Goal: Task Accomplishment & Management: Use online tool/utility

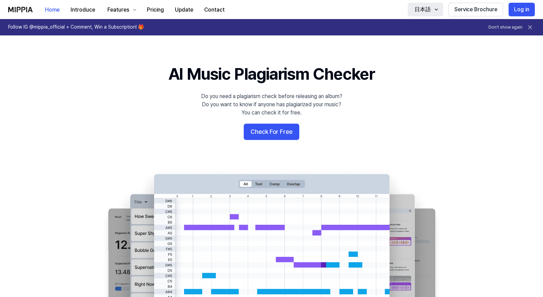
click at [436, 11] on icon "button" at bounding box center [436, 9] width 5 height 5
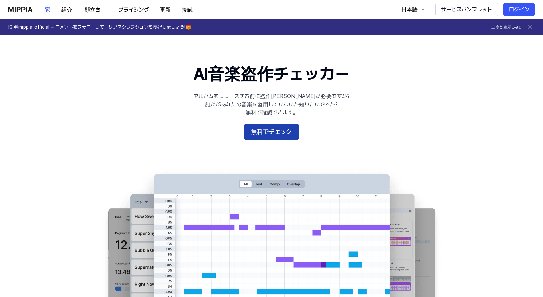
click at [289, 131] on button "無料でチェック" at bounding box center [271, 132] width 55 height 16
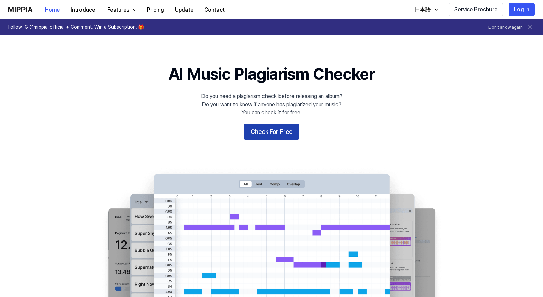
click at [259, 128] on button "Check For Free" at bounding box center [272, 132] width 56 height 16
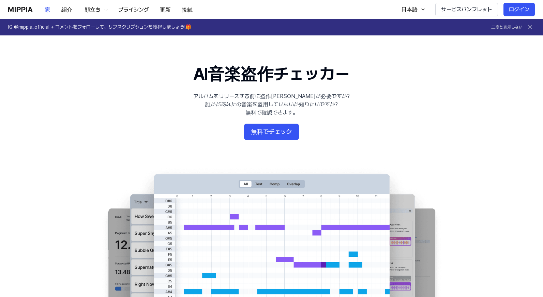
click at [260, 121] on 배너 "AI音楽盗作チェッカー アルバムをリリースする前に盗作チェックが必要ですか? 誰かがあなたの音楽を盗用していないか知りたいですか? 無料で確認できます。 無料…" at bounding box center [271, 187] width 491 height 248
click at [267, 134] on button "無料でチェック" at bounding box center [271, 132] width 55 height 16
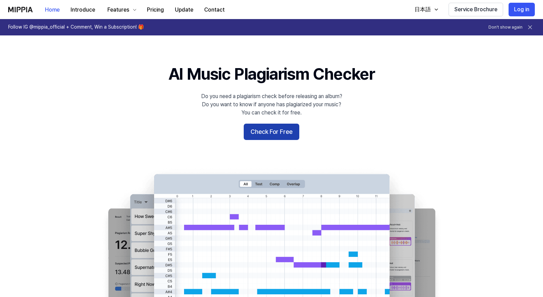
click at [283, 135] on button "Check For Free" at bounding box center [272, 132] width 56 height 16
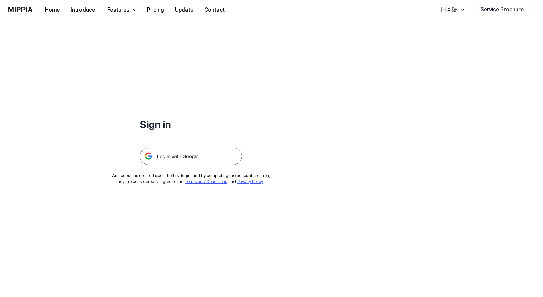
click at [188, 158] on img at bounding box center [191, 156] width 102 height 17
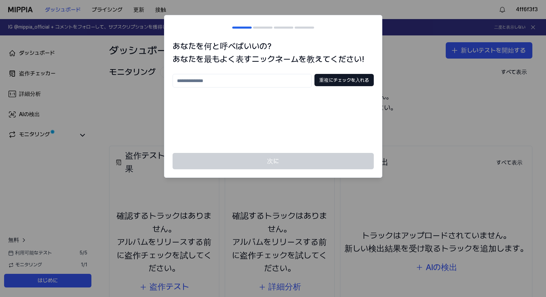
click at [211, 79] on input "text" at bounding box center [242, 81] width 139 height 14
paste input "***"
click at [150, 81] on body "ダッシュボード プライシング 更新 接触 4ff6f3f3 IG @mippia_official + コメントをフォローして、サブスクリプションを獲得しまし…" at bounding box center [273, 148] width 546 height 297
paste input "*****"
type input "********"
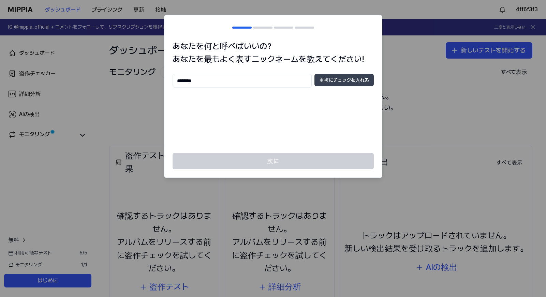
click at [352, 80] on button "重複にチェックを入れる" at bounding box center [343, 80] width 59 height 12
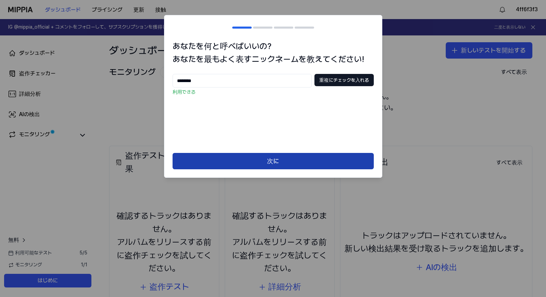
click at [290, 158] on button "次に" at bounding box center [273, 161] width 201 height 16
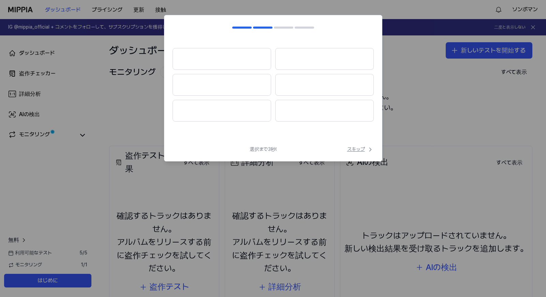
click at [360, 151] on font "スキップ" at bounding box center [356, 149] width 18 height 7
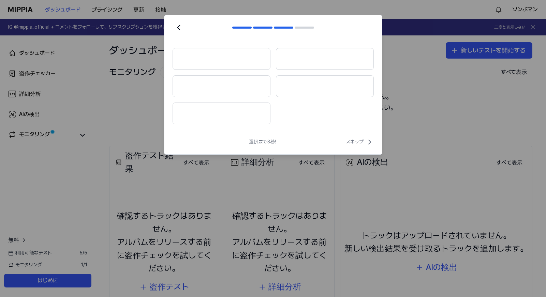
click at [359, 142] on font "スキップ" at bounding box center [355, 142] width 18 height 7
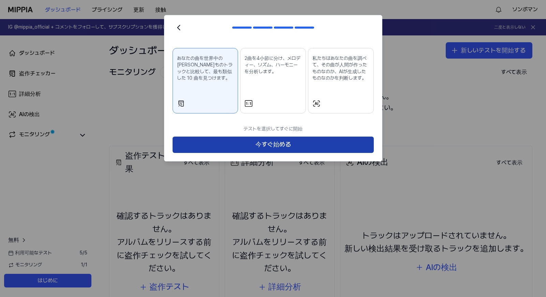
click at [273, 142] on button "今すぐ始める" at bounding box center [273, 145] width 201 height 16
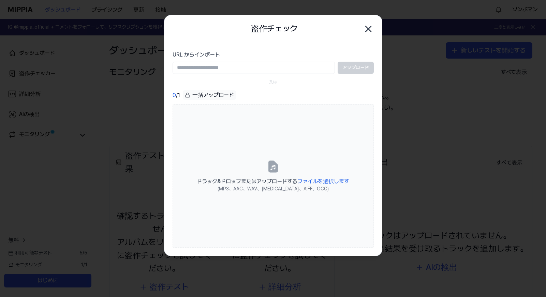
drag, startPoint x: 320, startPoint y: 25, endPoint x: 325, endPoint y: 19, distance: 7.1
click at [320, 25] on div "盗作チェック 閉める" at bounding box center [273, 29] width 201 height 14
click at [297, 65] on input "URL からインポート" at bounding box center [254, 68] width 162 height 12
click at [367, 68] on div "アップロード" at bounding box center [273, 68] width 201 height 12
click at [294, 66] on input "URL からインポート" at bounding box center [254, 68] width 162 height 12
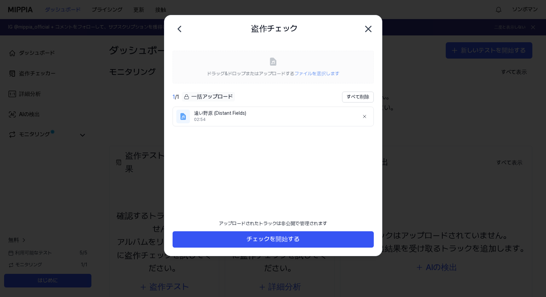
click at [186, 120] on icon at bounding box center [183, 117] width 8 height 8
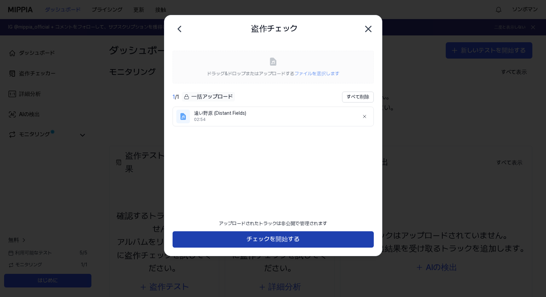
click at [289, 239] on button "チェックを開始する" at bounding box center [273, 239] width 201 height 16
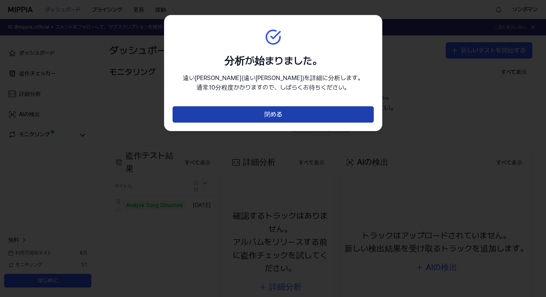
click at [266, 109] on button "閉める" at bounding box center [273, 114] width 201 height 16
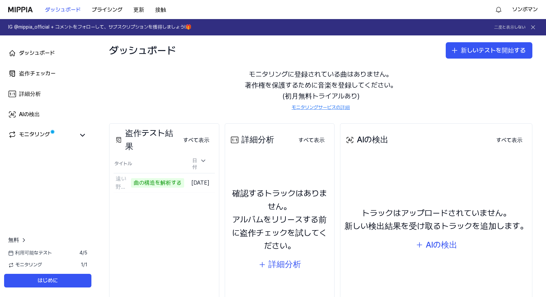
scroll to position [34, 0]
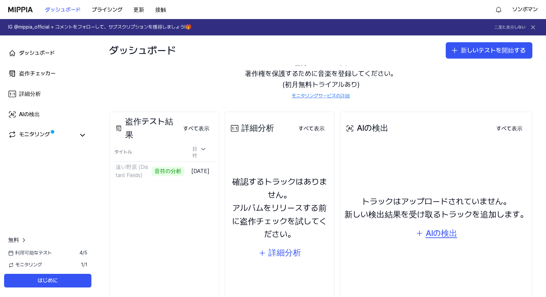
click at [438, 232] on div "AIの検出" at bounding box center [441, 233] width 32 height 13
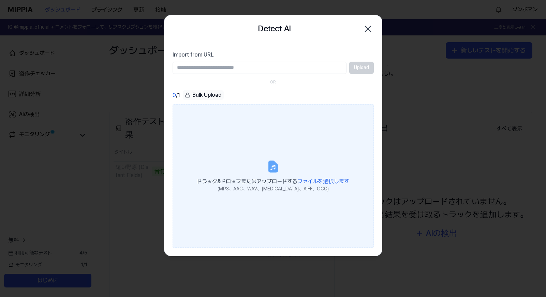
click at [276, 179] on span "ドラッグ&ドロップまたはアップロードする ファイルを選択します" at bounding box center [273, 181] width 152 height 6
click at [0, 0] on input "ドラッグ&ドロップまたはアップロードする ファイルを選択します (MP3、AAC、WAV、FLAC、AIFF、OGG)" at bounding box center [0, 0] width 0 height 0
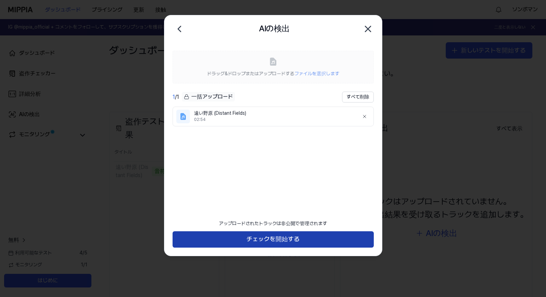
click at [299, 236] on button "チェックを開始する" at bounding box center [273, 239] width 201 height 16
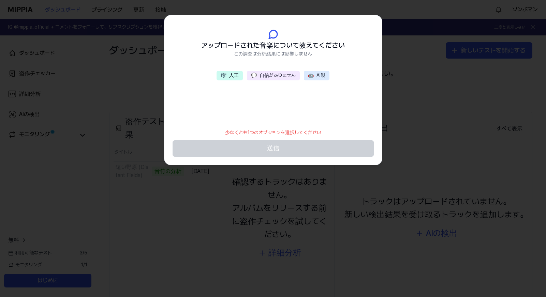
click at [278, 76] on button "💬 自信がありません" at bounding box center [273, 76] width 53 height 10
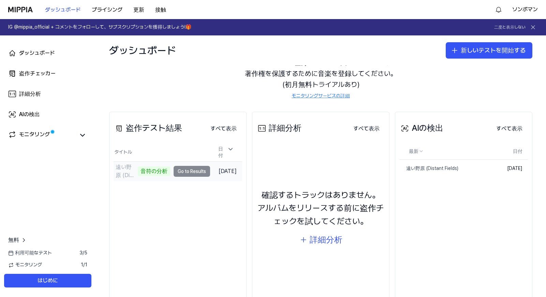
click at [186, 174] on td "遠い野原 (Distant Fields) 音符の分析 Go to Results" at bounding box center [162, 171] width 96 height 19
drag, startPoint x: 191, startPoint y: 167, endPoint x: 163, endPoint y: 169, distance: 28.3
click at [163, 169] on td "遠い野原 (Distant Fields) 音符の分析 Go to Results" at bounding box center [162, 171] width 96 height 19
copy button "Go to Results"
click at [182, 169] on td "遠い野原 (Distant Fields) 2% Go to Results" at bounding box center [162, 171] width 96 height 19
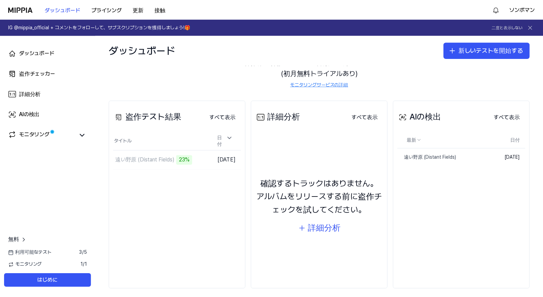
scroll to position [51, 0]
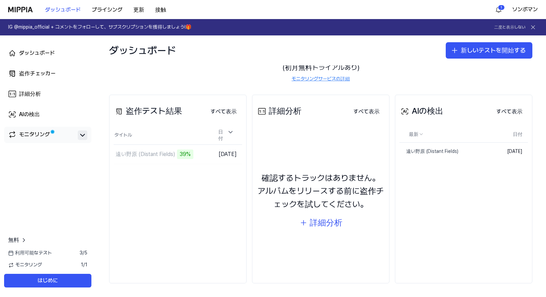
click at [79, 134] on icon at bounding box center [82, 135] width 8 height 8
click at [87, 135] on button at bounding box center [83, 136] width 10 height 10
click at [417, 133] on html "ダッシュボード プライシング 更新 接触 1 ソンボマン IG @mippia_official + コメントをフォローして、サブスクリプションを獲得しましょ…" at bounding box center [273, 148] width 546 height 297
click at [417, 134] on html "ダッシュボード プライシング 更新 接触 1 ソンボマン IG @mippia_official + コメントをフォローして、サブスクリプションを獲得しましょ…" at bounding box center [273, 148] width 546 height 297
drag, startPoint x: 311, startPoint y: 221, endPoint x: 310, endPoint y: 225, distance: 4.6
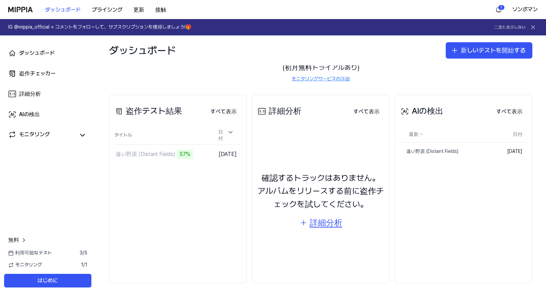
click at [310, 225] on div "詳細分析" at bounding box center [326, 222] width 33 height 13
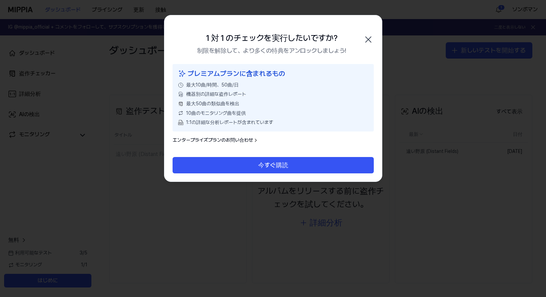
click at [366, 40] on icon "button" at bounding box center [368, 39] width 11 height 11
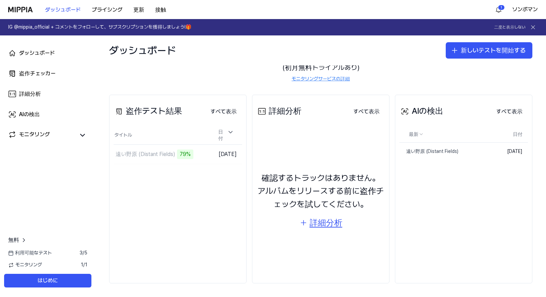
click at [312, 223] on div "詳細分析" at bounding box center [326, 222] width 33 height 13
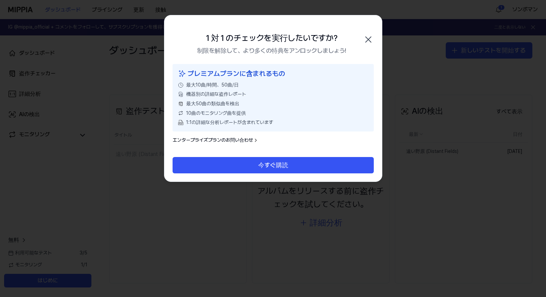
click at [368, 40] on icon "button" at bounding box center [367, 39] width 5 height 5
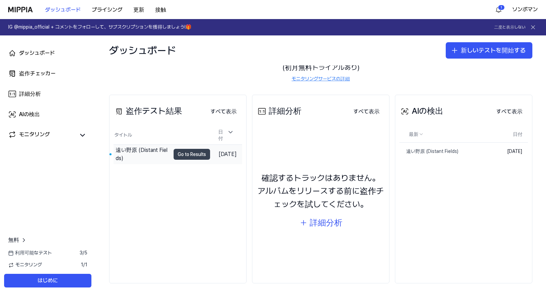
click at [174, 150] on button "Go to Results" at bounding box center [192, 154] width 36 height 11
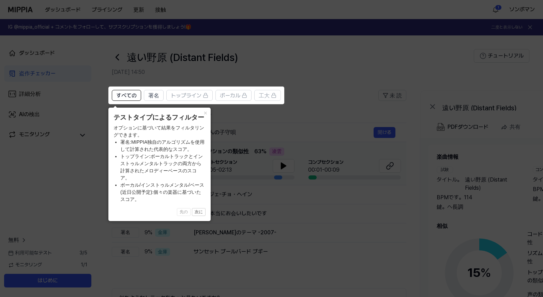
click at [223, 134] on icon at bounding box center [273, 148] width 546 height 297
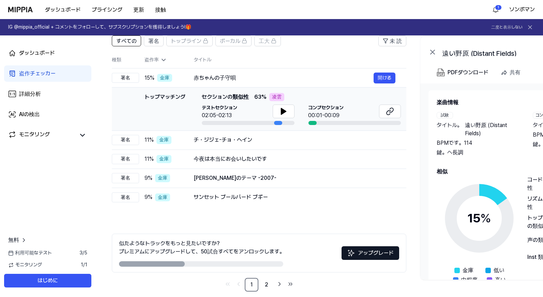
scroll to position [63, 0]
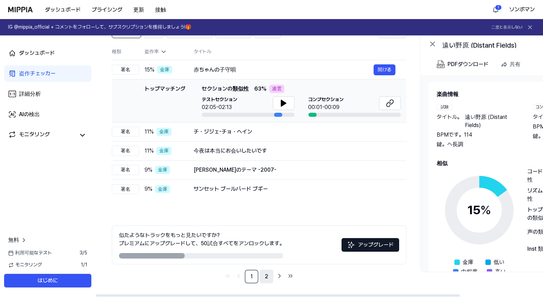
click at [266, 278] on link "2" at bounding box center [267, 277] width 14 height 14
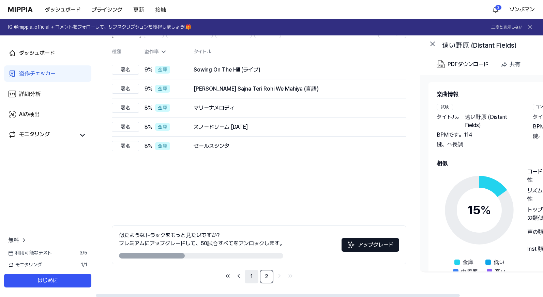
click at [255, 276] on link "1" at bounding box center [252, 277] width 14 height 14
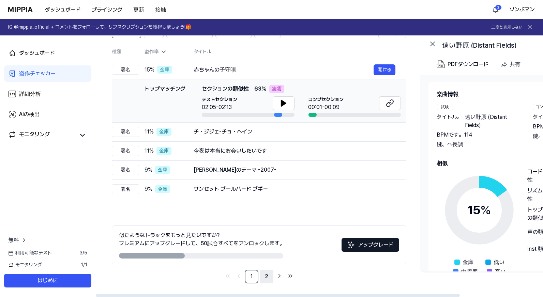
click at [264, 274] on link "2" at bounding box center [267, 277] width 14 height 14
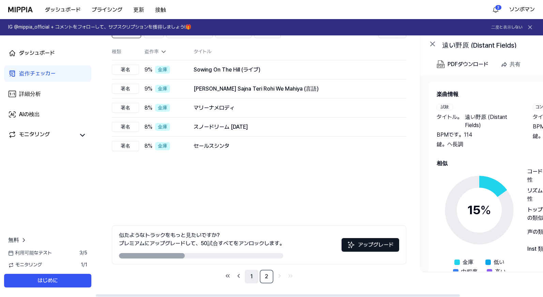
scroll to position [0, 0]
click at [251, 274] on link "1" at bounding box center [251, 277] width 14 height 14
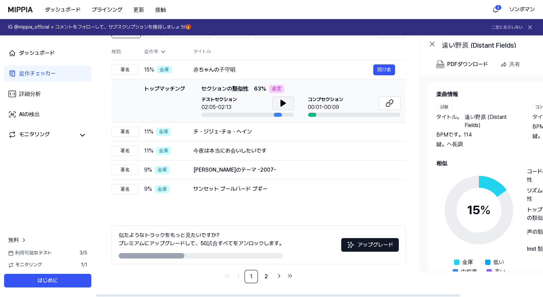
click at [283, 104] on icon at bounding box center [283, 103] width 5 height 6
click at [382, 72] on button "開ける" at bounding box center [384, 69] width 22 height 11
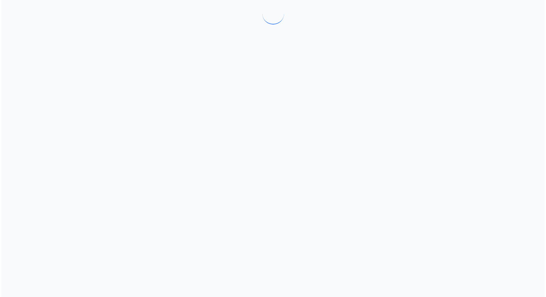
scroll to position [0, 0]
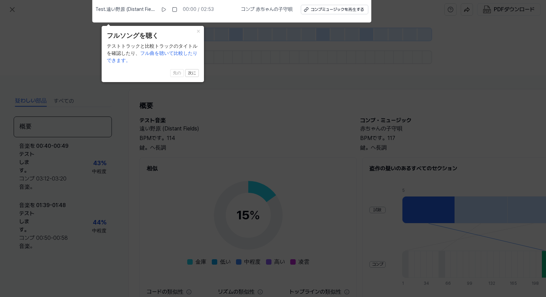
click at [297, 92] on icon at bounding box center [273, 147] width 546 height 301
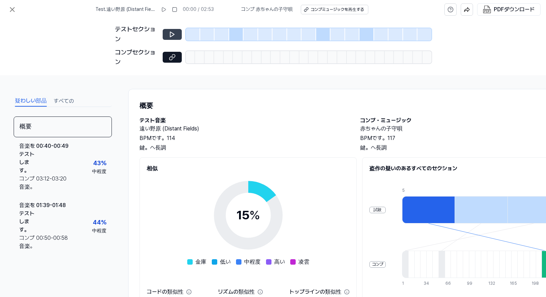
click at [172, 36] on icon at bounding box center [172, 34] width 4 height 5
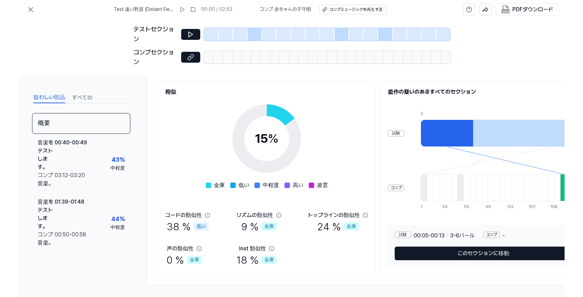
scroll to position [81, 0]
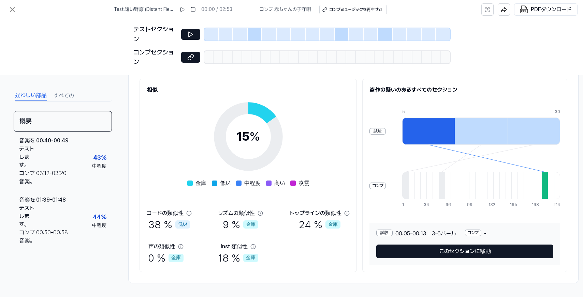
click at [545, 183] on div at bounding box center [551, 185] width 6 height 27
click at [446, 132] on div at bounding box center [428, 131] width 53 height 27
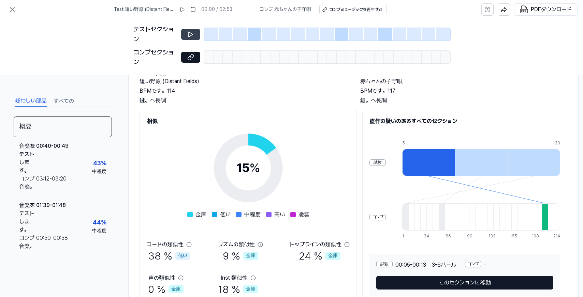
click at [192, 36] on icon at bounding box center [190, 34] width 7 height 7
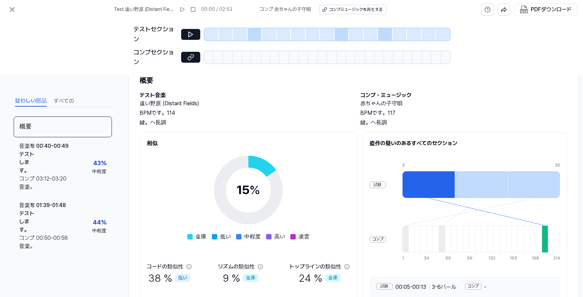
scroll to position [0, 0]
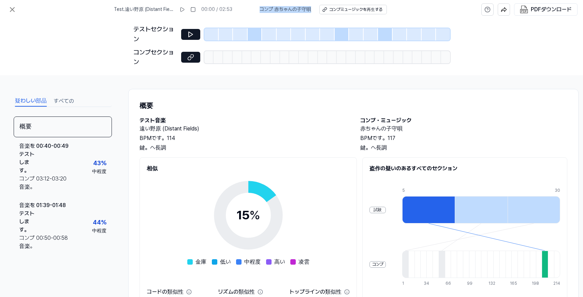
drag, startPoint x: 312, startPoint y: 9, endPoint x: 260, endPoint y: 8, distance: 51.8
click at [260, 8] on div "コンプ 赤ちゃんの子守唄 コンプミュージックを再生する" at bounding box center [322, 10] width 127 height 10
copy span "コンプ 赤ちゃんの子守唄"
click at [349, 11] on div "コンプミュージックを再生する" at bounding box center [355, 10] width 53 height 6
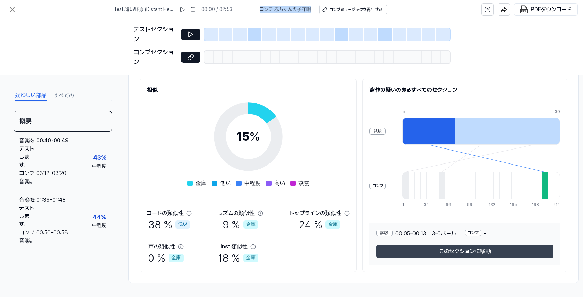
click at [454, 250] on button "このセクションに移動" at bounding box center [464, 252] width 177 height 14
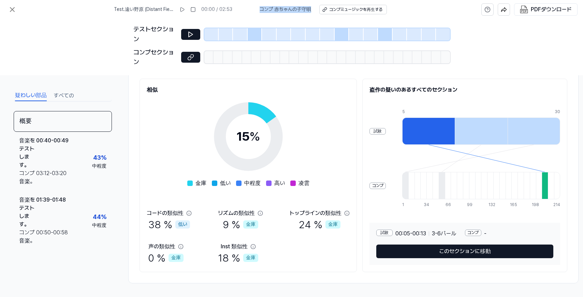
scroll to position [171, 0]
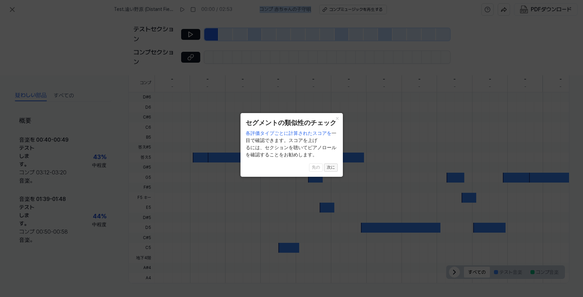
click at [332, 170] on button "次に" at bounding box center [331, 168] width 14 height 8
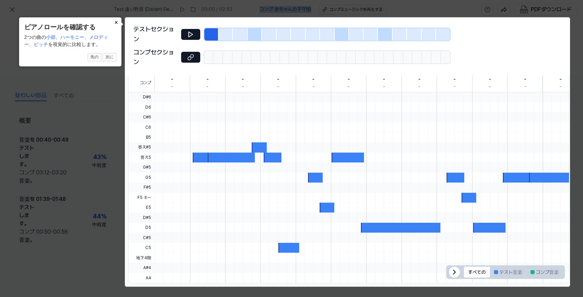
click at [115, 21] on button "×" at bounding box center [115, 22] width 11 height 10
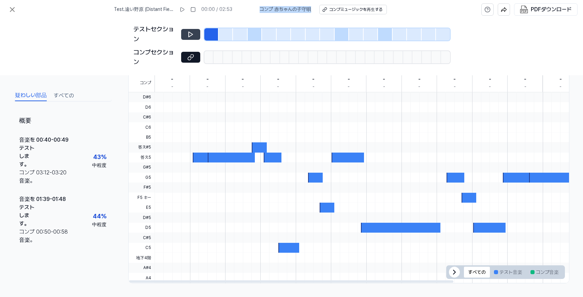
click at [191, 34] on icon at bounding box center [190, 34] width 7 height 7
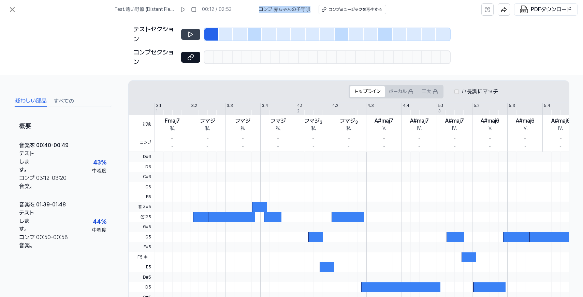
scroll to position [69, 0]
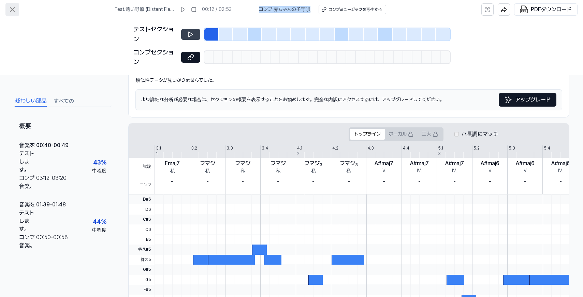
click at [12, 9] on icon at bounding box center [12, 10] width 4 height 4
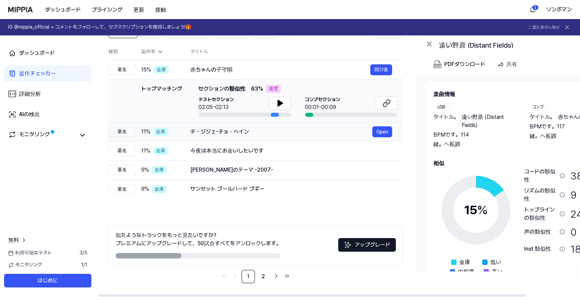
scroll to position [0, 7]
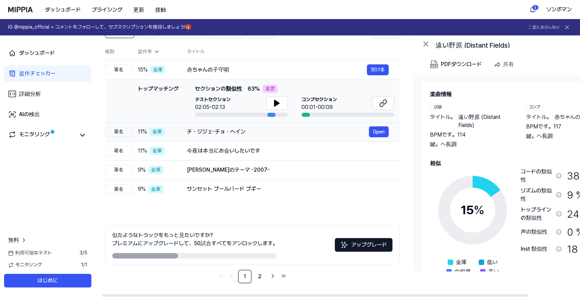
drag, startPoint x: 255, startPoint y: 132, endPoint x: 249, endPoint y: 132, distance: 6.8
click at [249, 132] on div "チ・ジジェ-チョ・ヘイン" at bounding box center [278, 132] width 182 height 8
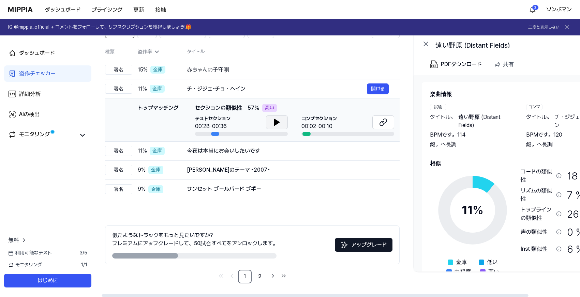
click at [281, 120] on icon at bounding box center [277, 122] width 8 height 8
click at [383, 124] on icon at bounding box center [383, 122] width 8 height 8
click at [283, 151] on div "今夜は本当にお会いしたいです" at bounding box center [278, 151] width 182 height 8
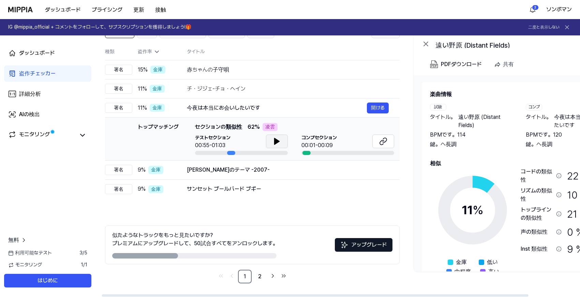
click at [278, 140] on icon at bounding box center [276, 141] width 5 height 6
click at [278, 140] on icon at bounding box center [278, 141] width 1 height 5
click at [251, 168] on div "サイモン・ベルモントのテーマ -2007-" at bounding box center [278, 170] width 182 height 8
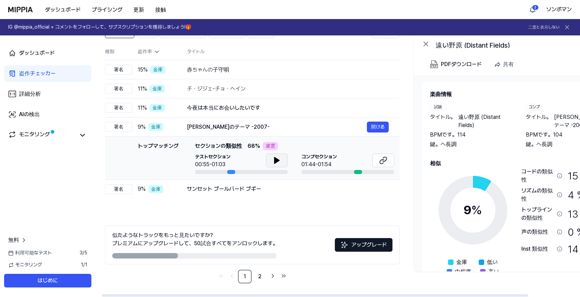
click at [270, 160] on button at bounding box center [277, 161] width 22 height 14
click at [279, 160] on icon at bounding box center [278, 160] width 1 height 5
click at [386, 162] on icon at bounding box center [383, 160] width 8 height 8
click at [280, 158] on icon at bounding box center [277, 160] width 8 height 8
drag, startPoint x: 285, startPoint y: 157, endPoint x: 286, endPoint y: 162, distance: 5.5
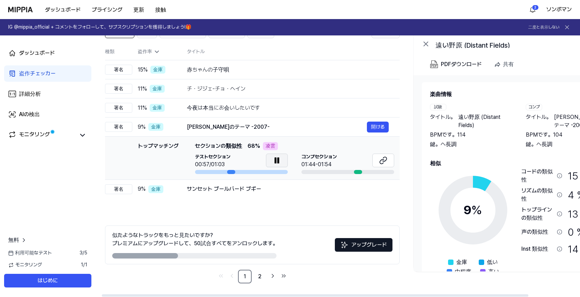
click at [284, 157] on button at bounding box center [277, 161] width 22 height 14
click at [288, 198] on td "サンセット ブールバード ブギー Open" at bounding box center [288, 189] width 224 height 19
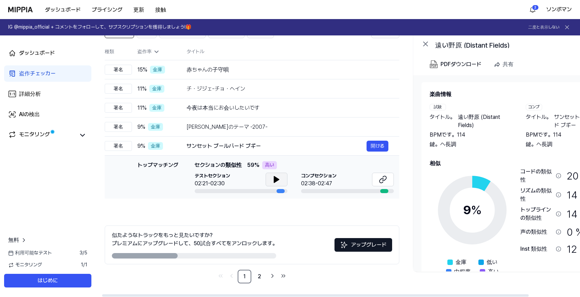
click at [278, 181] on icon at bounding box center [276, 180] width 5 height 6
drag, startPoint x: 278, startPoint y: 179, endPoint x: 286, endPoint y: 180, distance: 8.6
click at [278, 179] on icon at bounding box center [277, 179] width 1 height 5
click at [384, 178] on icon at bounding box center [382, 180] width 8 height 8
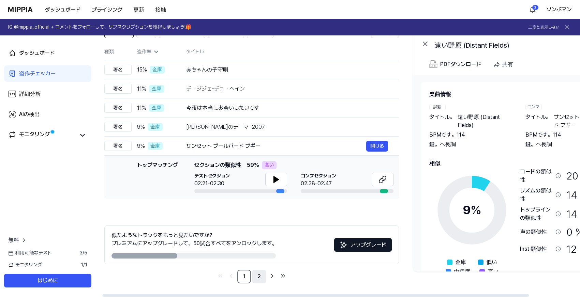
click at [255, 276] on link "2" at bounding box center [259, 277] width 14 height 14
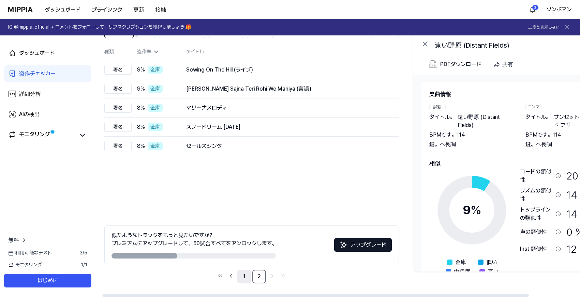
click at [245, 272] on link "1" at bounding box center [244, 277] width 14 height 14
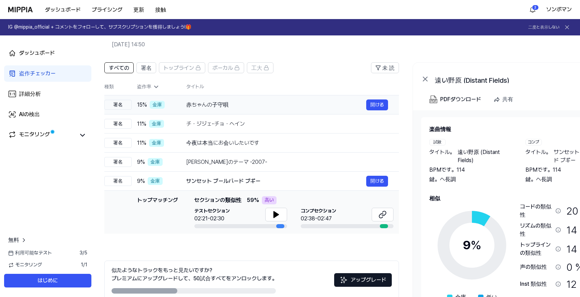
scroll to position [0, 0]
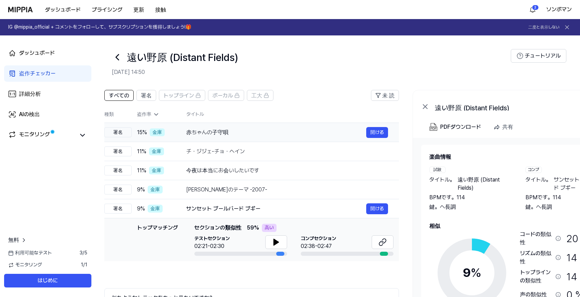
click at [276, 137] on div "赤ちゃんの子守唄 開ける" at bounding box center [287, 132] width 202 height 11
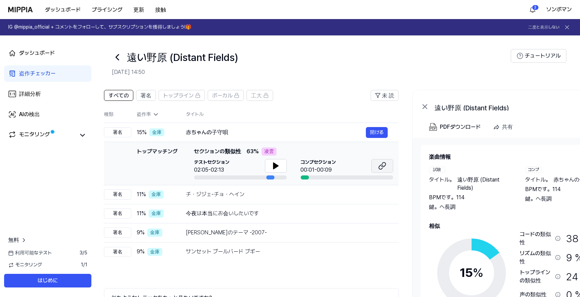
click at [382, 165] on icon at bounding box center [381, 167] width 4 height 4
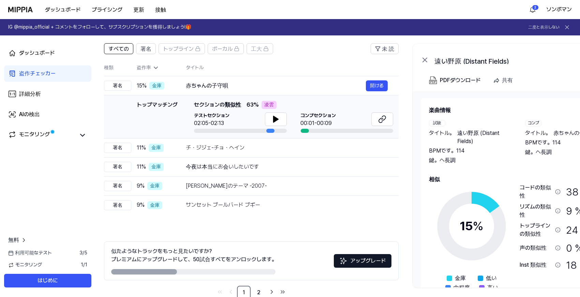
scroll to position [63, 0]
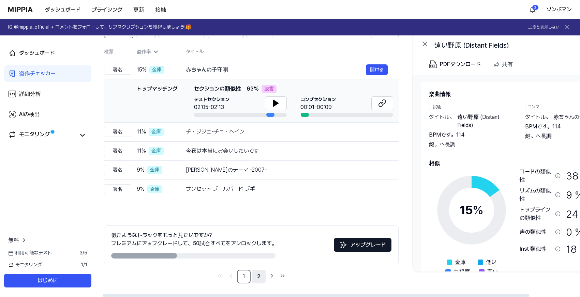
click at [261, 274] on link "2" at bounding box center [259, 277] width 14 height 14
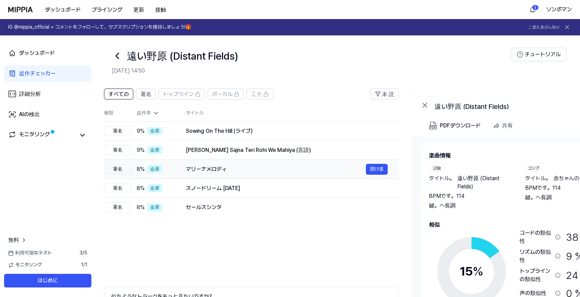
scroll to position [0, 0]
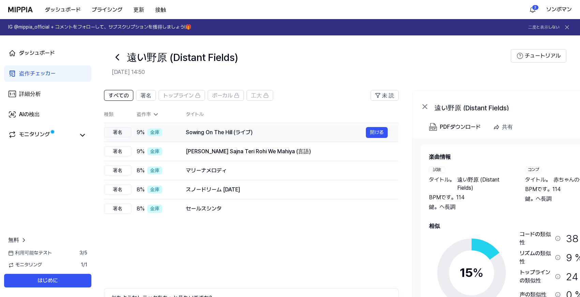
click at [276, 134] on div "Sowing On The Hill (ライブ)" at bounding box center [276, 133] width 180 height 8
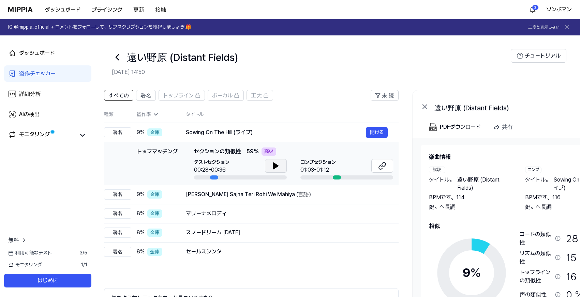
click at [274, 166] on icon at bounding box center [275, 166] width 5 height 6
click at [275, 164] on icon at bounding box center [274, 165] width 1 height 5
click at [381, 164] on icon at bounding box center [382, 166] width 8 height 8
click at [260, 199] on div "Wasi Sajna Teri Rohi We Mahiya (言語) 開ける" at bounding box center [287, 194] width 202 height 11
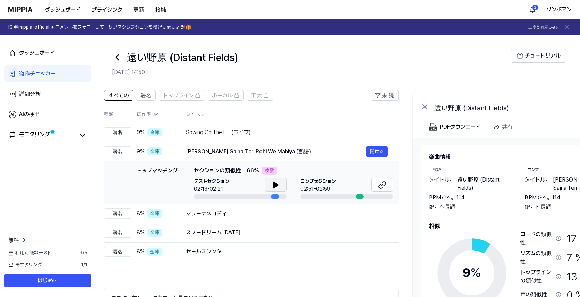
click at [278, 183] on icon at bounding box center [276, 185] width 8 height 8
click at [277, 185] on icon at bounding box center [276, 184] width 1 height 5
click at [387, 183] on button at bounding box center [382, 185] width 22 height 14
click at [278, 213] on div "マリーナメロディ" at bounding box center [276, 214] width 180 height 8
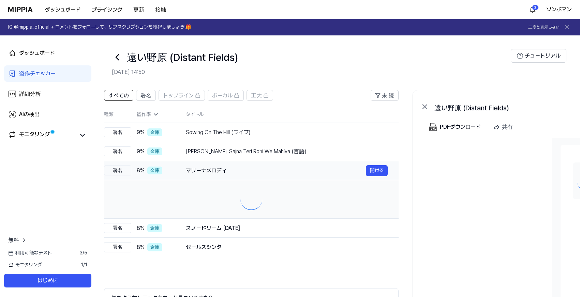
scroll to position [0, 8]
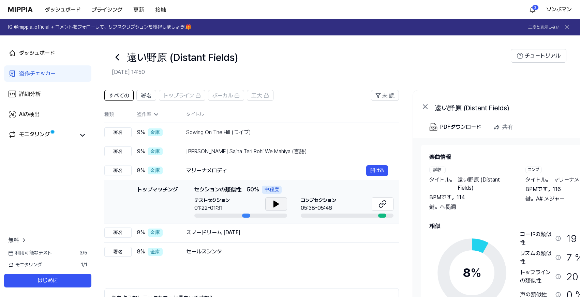
click at [277, 207] on icon at bounding box center [276, 204] width 8 height 8
click at [276, 203] on icon at bounding box center [276, 204] width 8 height 8
click at [381, 206] on icon at bounding box center [382, 204] width 8 height 8
click at [235, 234] on div "スノードリーム 2021" at bounding box center [276, 233] width 180 height 8
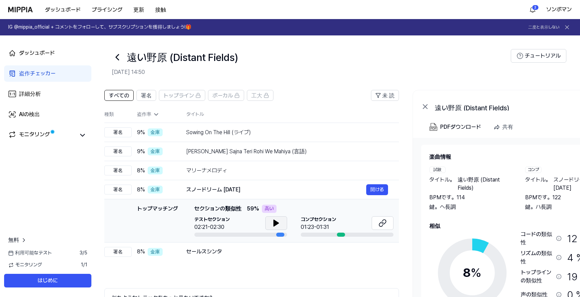
click at [276, 222] on icon at bounding box center [276, 223] width 5 height 6
click at [277, 222] on icon at bounding box center [277, 223] width 1 height 5
click at [388, 230] on link at bounding box center [383, 223] width 22 height 15
click at [210, 253] on div "セールスシンタ" at bounding box center [276, 252] width 180 height 8
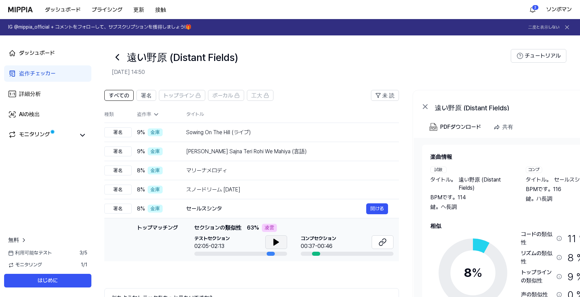
click at [276, 240] on icon at bounding box center [276, 242] width 5 height 6
drag, startPoint x: 279, startPoint y: 243, endPoint x: 297, endPoint y: 245, distance: 18.5
click at [279, 243] on icon at bounding box center [276, 242] width 8 height 8
click at [377, 242] on button at bounding box center [383, 243] width 22 height 14
